Goal: Transaction & Acquisition: Purchase product/service

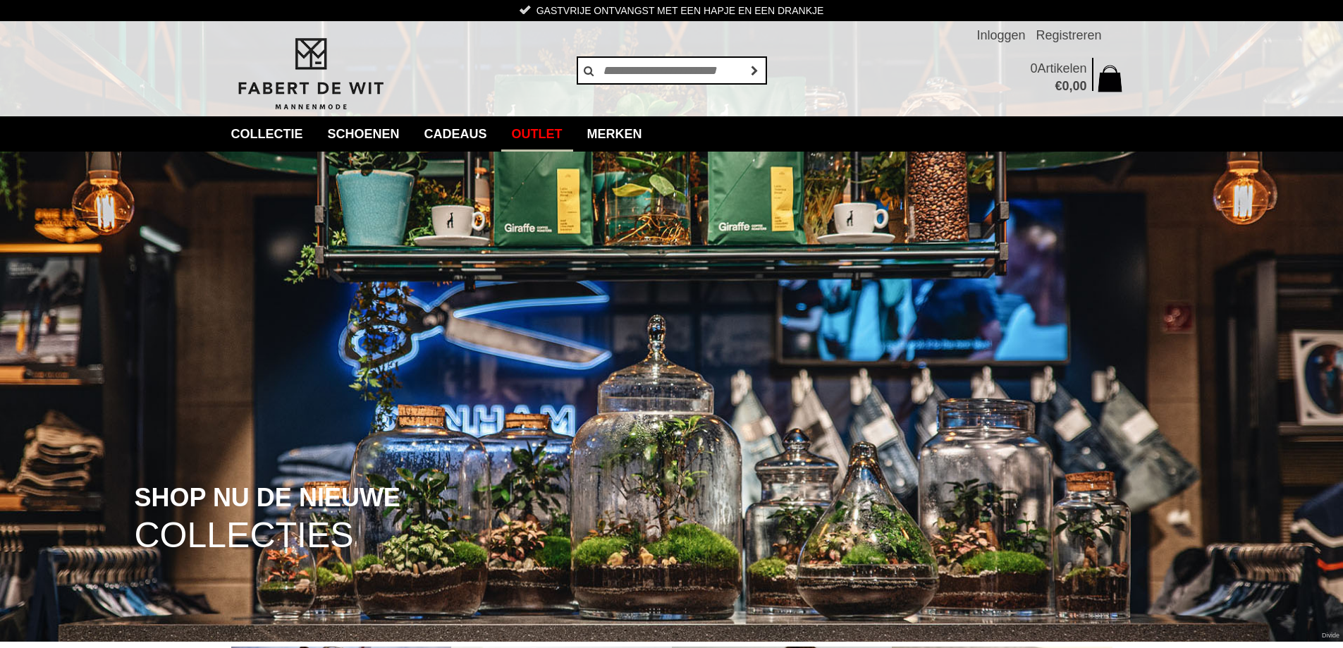
click at [550, 133] on link "Outlet" at bounding box center [537, 133] width 72 height 35
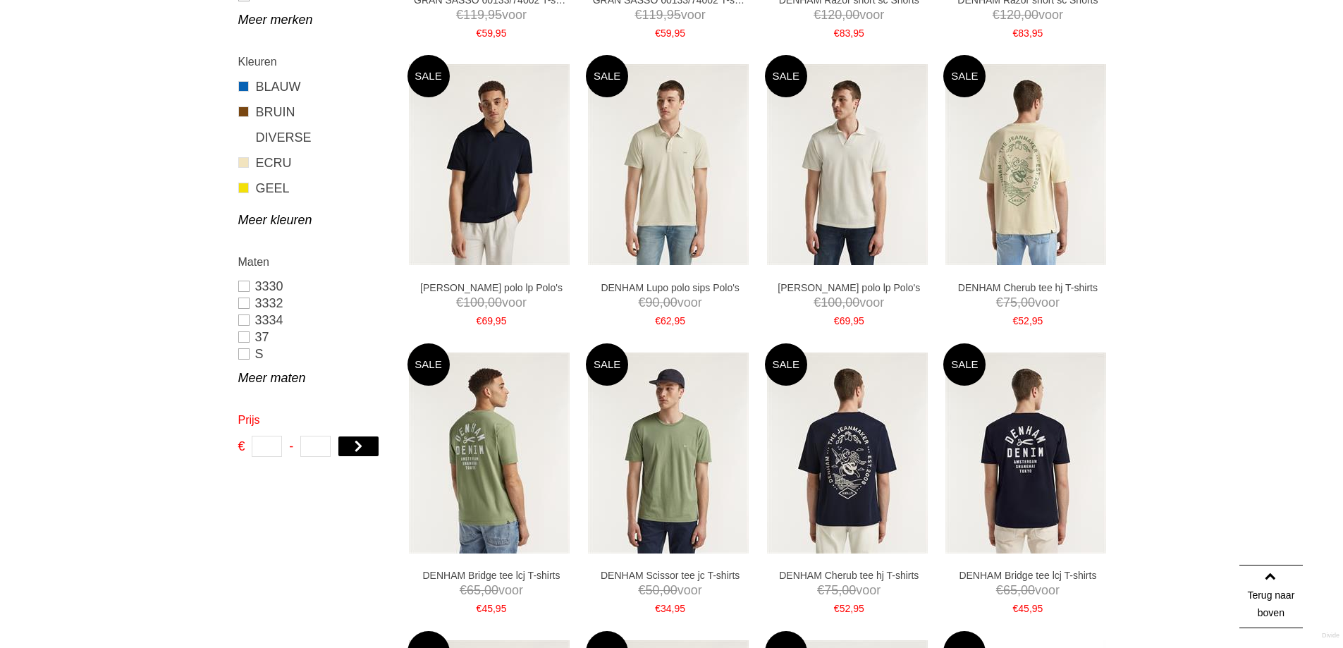
scroll to position [212, 0]
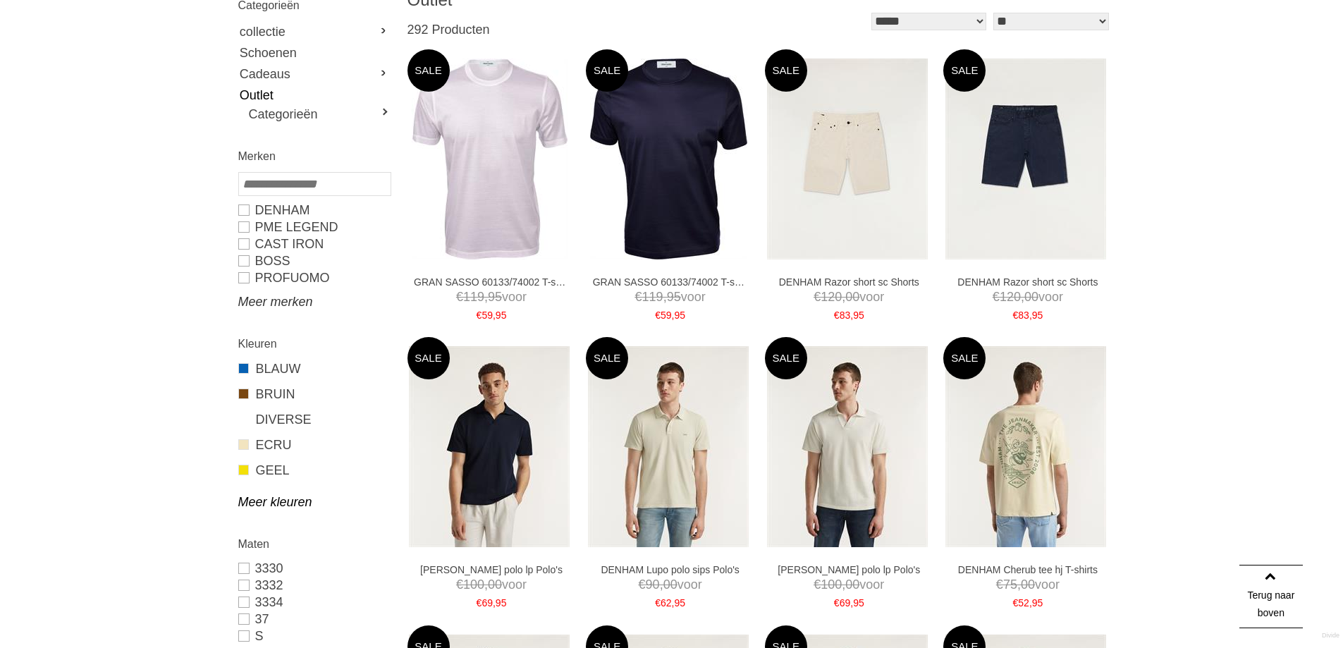
click at [280, 303] on link "Meer merken" at bounding box center [314, 301] width 152 height 17
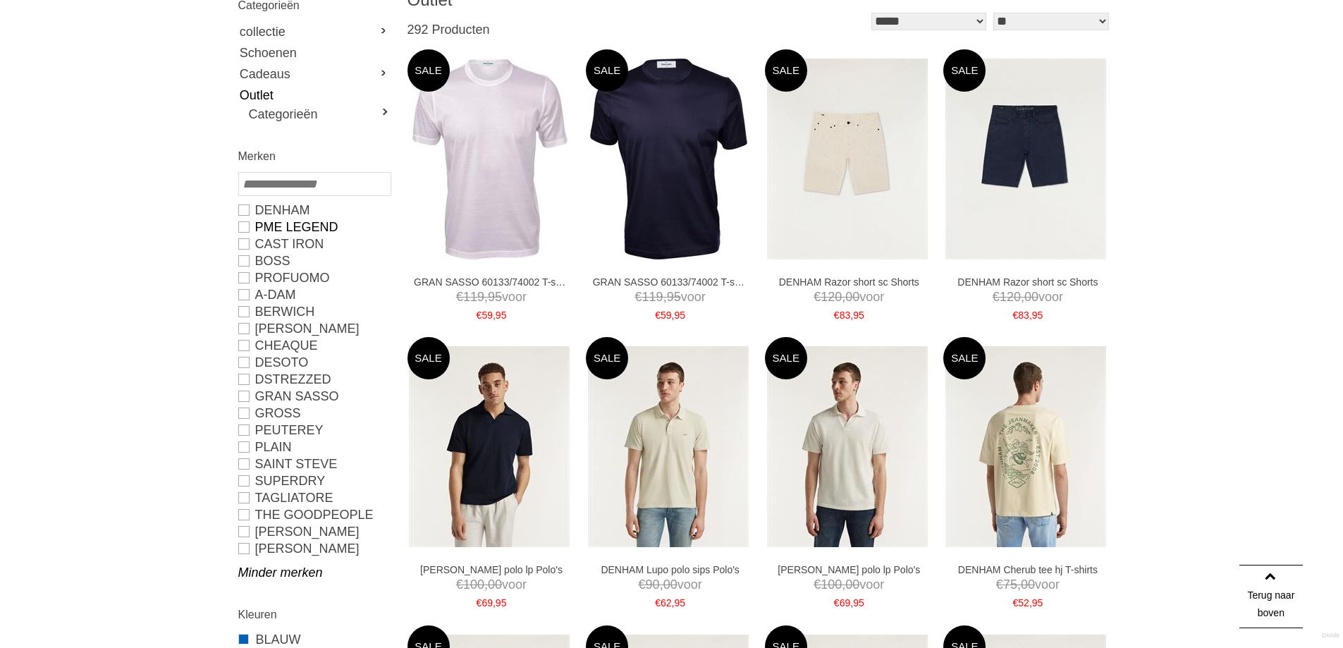
click at [242, 227] on link "PME LEGEND" at bounding box center [314, 227] width 152 height 17
type input "**"
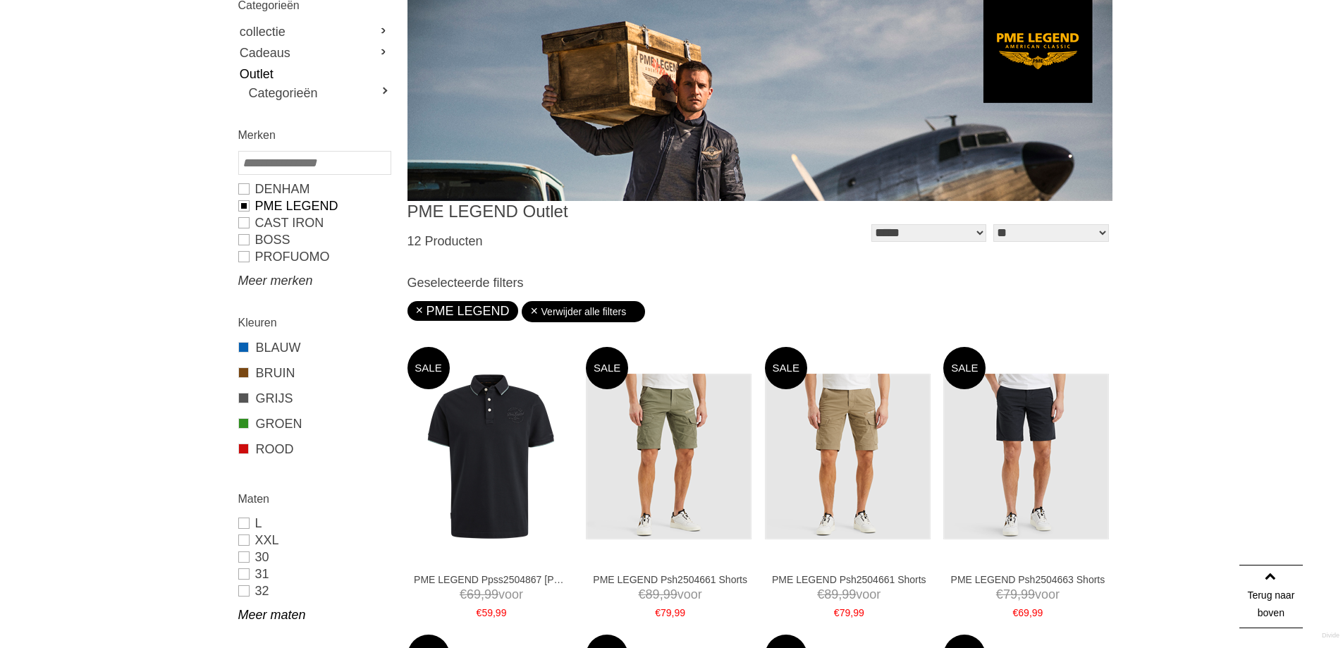
click at [273, 281] on link "Meer merken" at bounding box center [314, 280] width 152 height 17
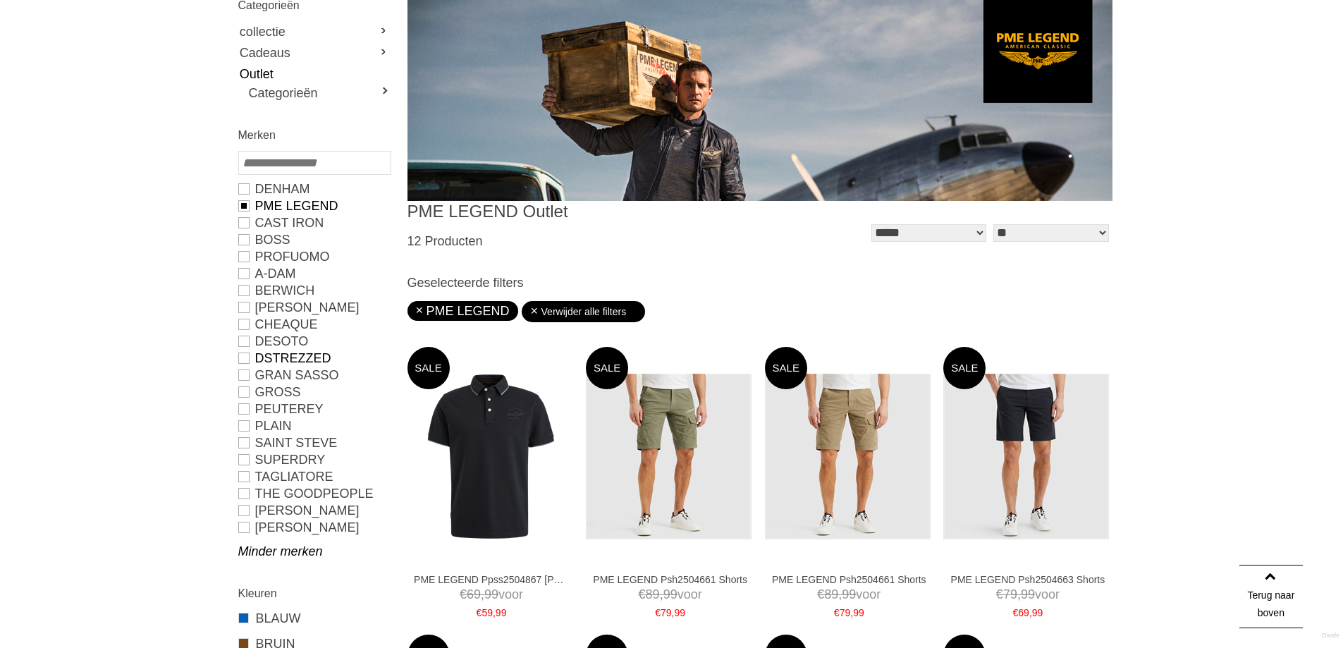
click at [241, 358] on link "Dstrezzed" at bounding box center [314, 358] width 152 height 17
type input "***"
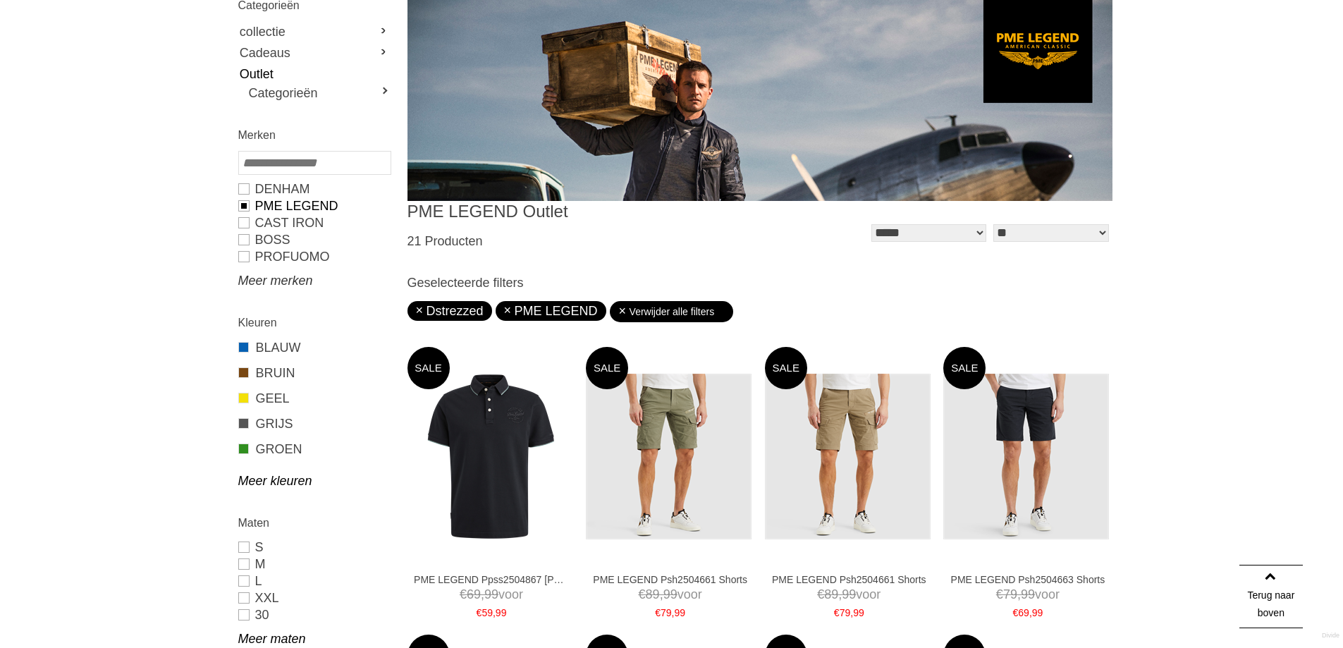
click at [279, 283] on link "Meer merken" at bounding box center [314, 280] width 152 height 17
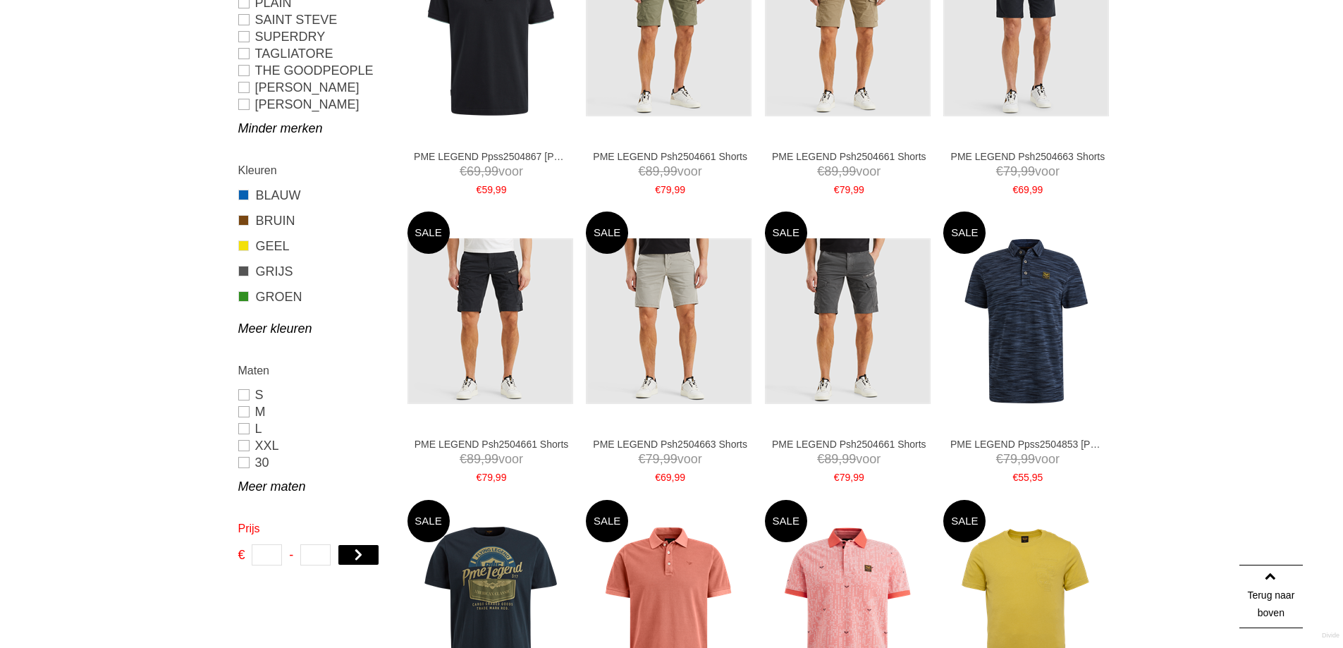
scroll to position [282, 0]
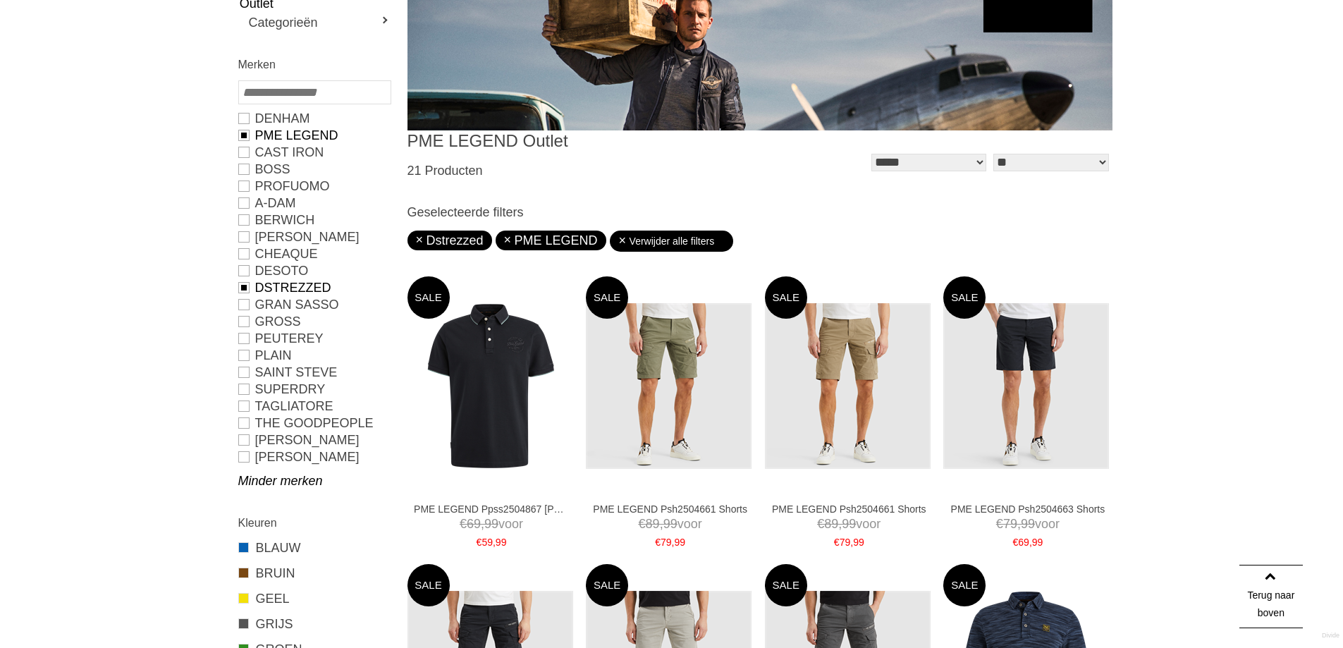
click at [245, 138] on link "PME LEGEND" at bounding box center [314, 135] width 152 height 17
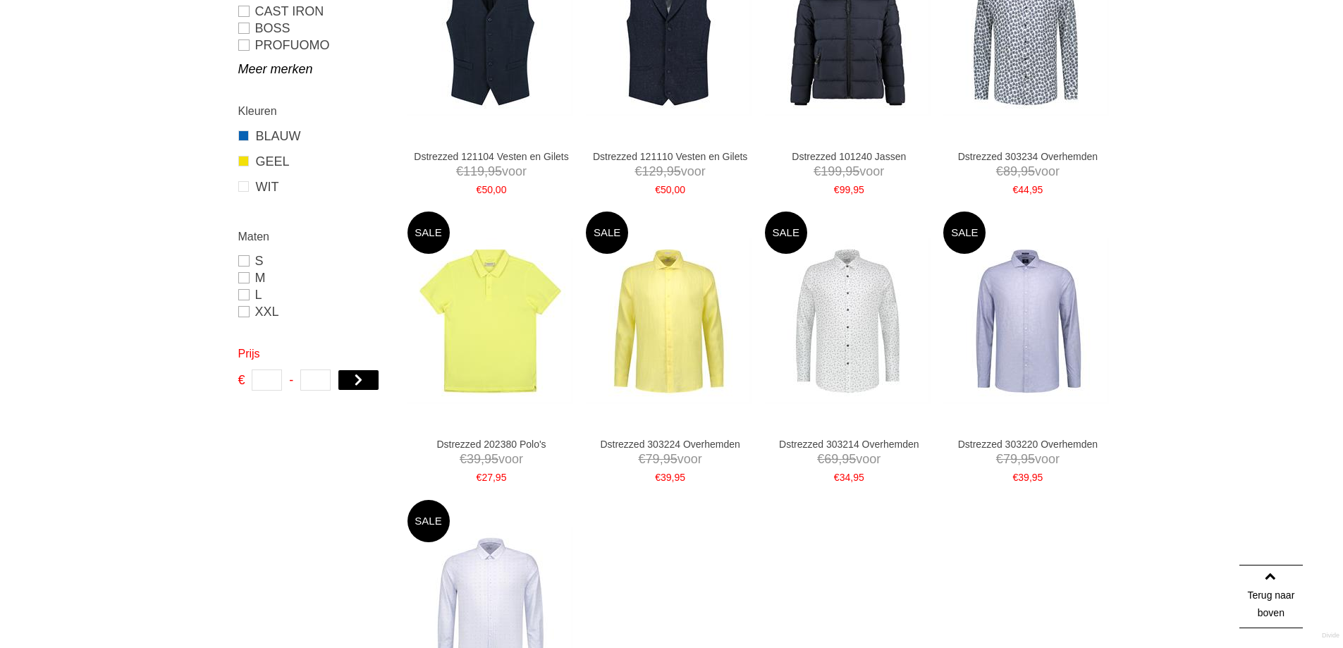
scroll to position [494, 0]
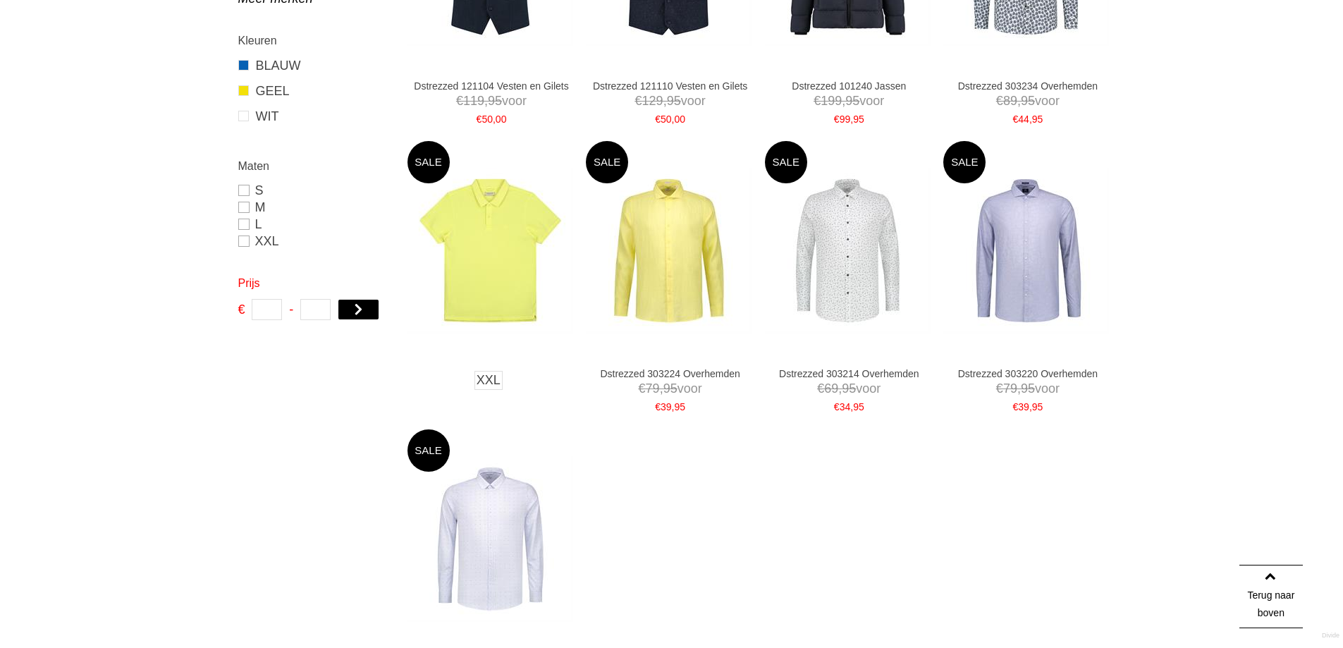
click at [477, 259] on img at bounding box center [491, 251] width 166 height 166
